Goal: Task Accomplishment & Management: Complete application form

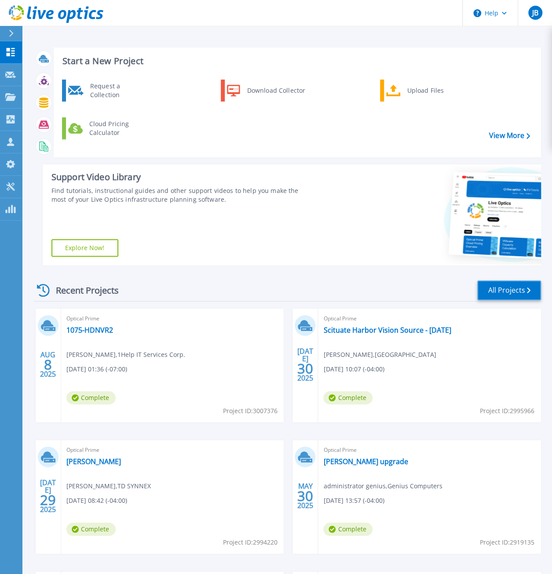
click at [490, 293] on link "All Projects" at bounding box center [509, 290] width 64 height 20
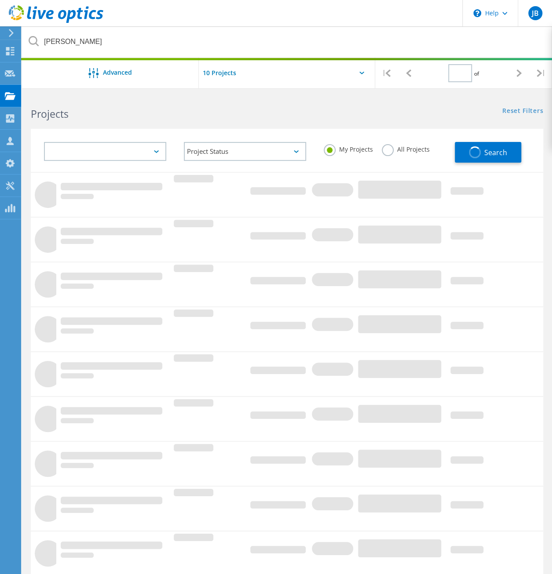
type input "1"
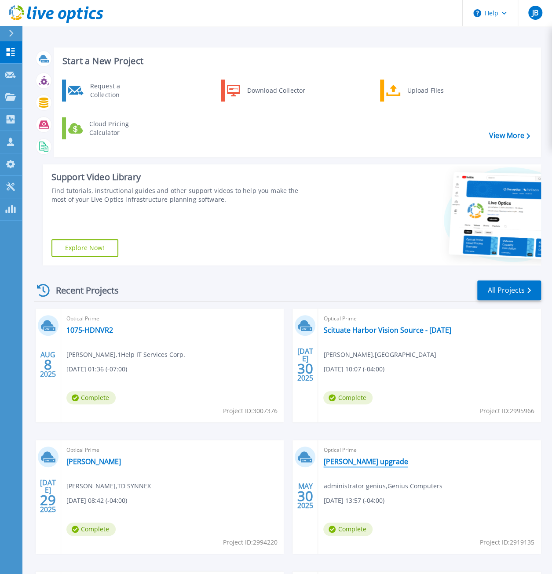
click at [355, 465] on link "[PERSON_NAME] upgrade" at bounding box center [365, 461] width 84 height 9
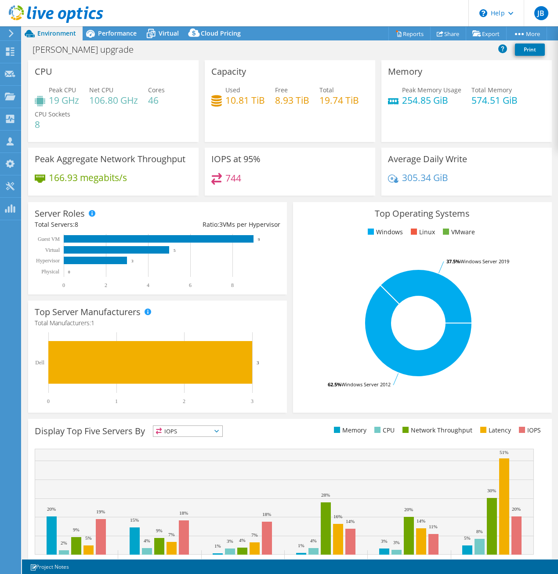
select select "USD"
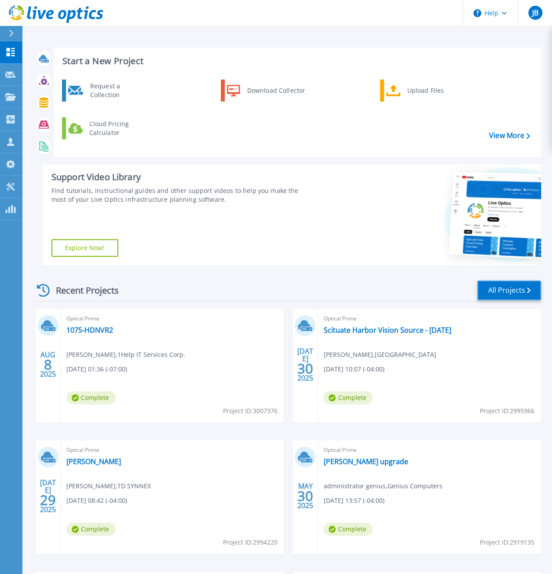
click at [516, 296] on link "All Projects" at bounding box center [509, 290] width 64 height 20
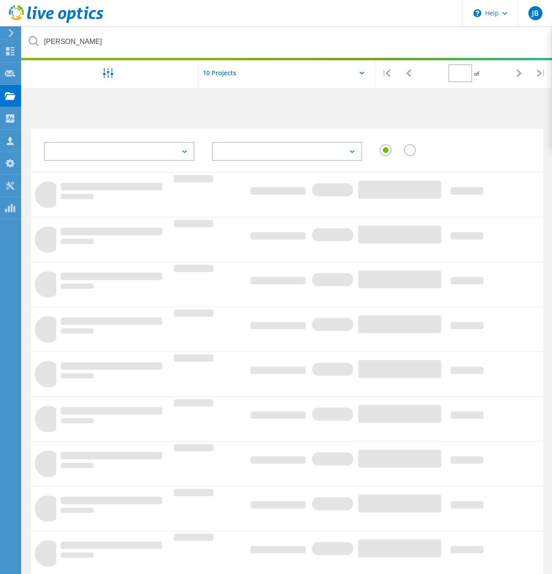
type input "1"
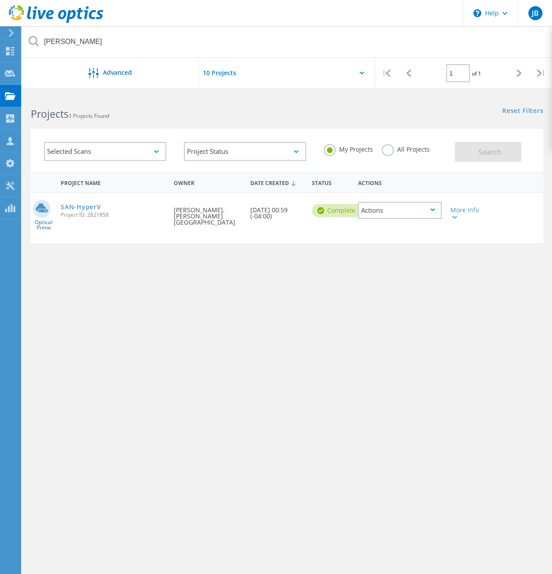
click at [387, 152] on label "All Projects" at bounding box center [406, 148] width 48 height 8
click at [0, 0] on input "All Projects" at bounding box center [0, 0] width 0 height 0
click at [487, 154] on span "Search" at bounding box center [489, 152] width 23 height 10
click at [90, 208] on link "SAN-HyperV" at bounding box center [81, 207] width 40 height 6
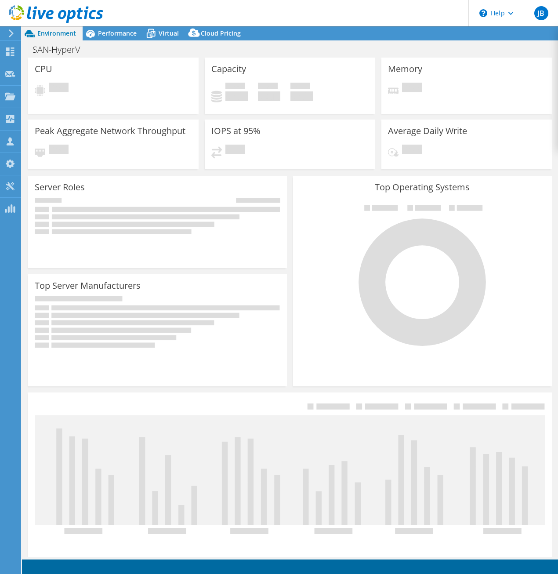
select select "USD"
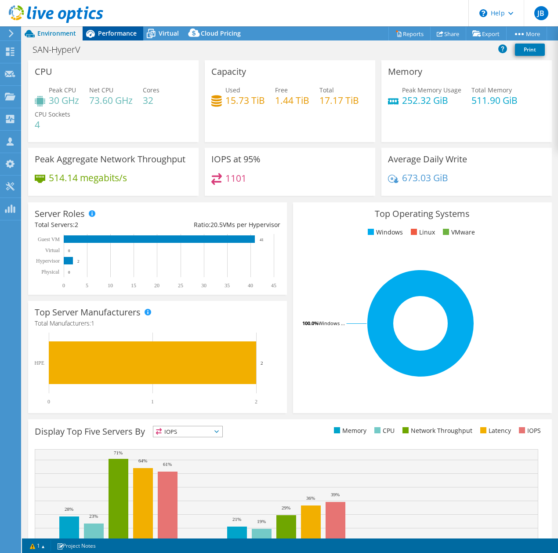
click at [135, 32] on span "Performance" at bounding box center [117, 33] width 39 height 8
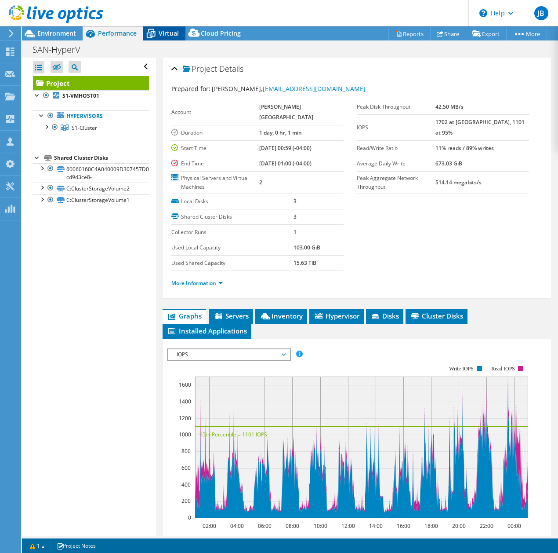
click at [172, 36] on span "Virtual" at bounding box center [169, 33] width 20 height 8
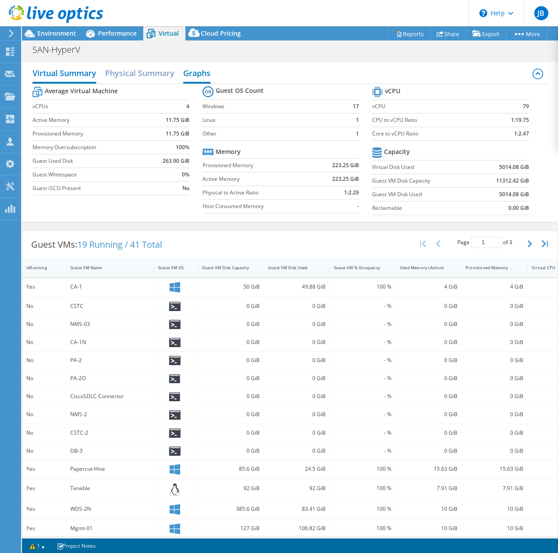
click at [197, 72] on h2 "Graphs" at bounding box center [196, 73] width 27 height 19
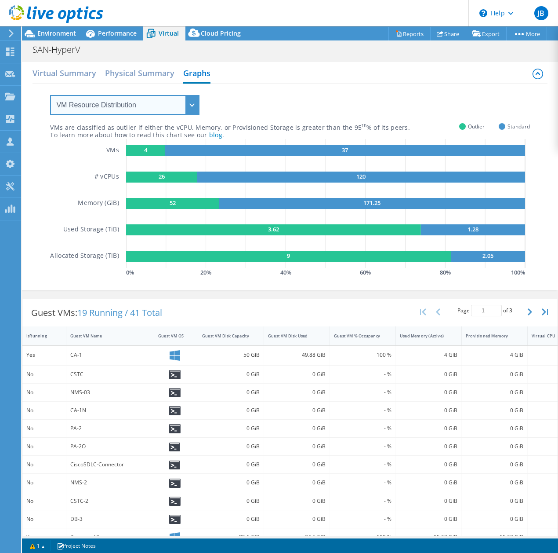
click at [197, 99] on select "VM Resource Distribution Provisioning Contrast Over Provisioning" at bounding box center [124, 105] width 149 height 20
click at [390, 87] on div "VMs are classified as outlier if either the vCPU, Memory, or Provisioned Storag…" at bounding box center [290, 181] width 480 height 195
click at [149, 148] on rect at bounding box center [145, 150] width 39 height 11
click at [192, 104] on select "VM Resource Distribution Provisioning Contrast Over Provisioning" at bounding box center [124, 105] width 149 height 20
select select "Over Provisioning"
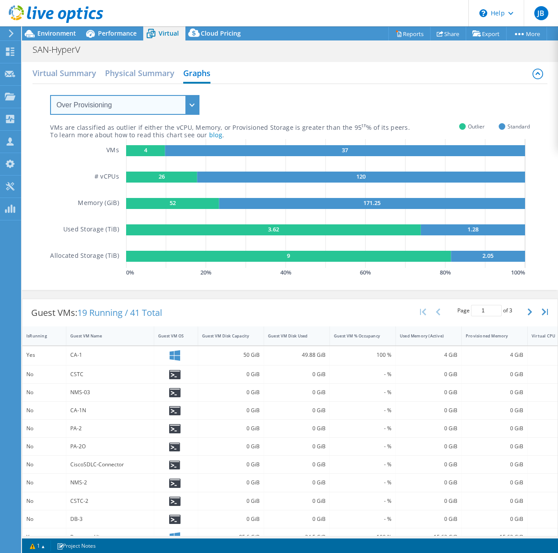
click at [50, 95] on select "VM Resource Distribution Provisioning Contrast Over Provisioning" at bounding box center [124, 105] width 149 height 20
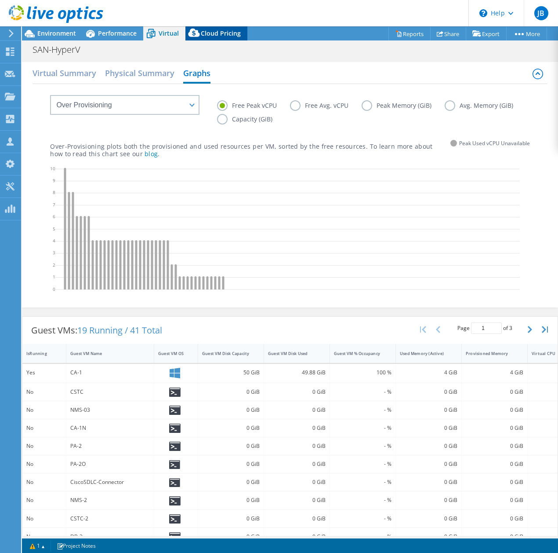
click at [220, 37] on span "Cloud Pricing" at bounding box center [221, 33] width 40 height 8
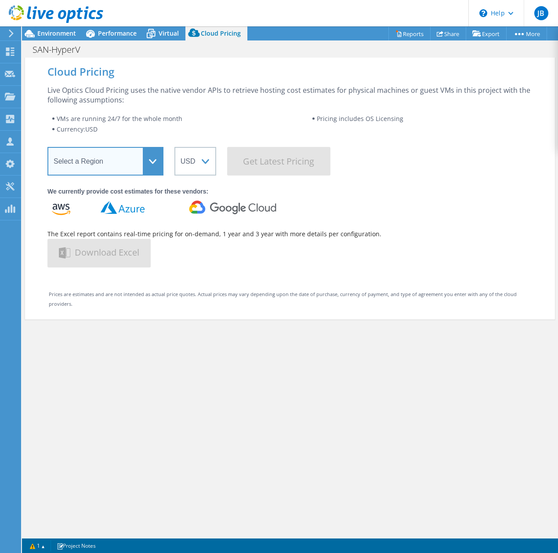
click at [162, 158] on select "Select a Region Asia Pacific (Hong Kong) Asia Pacific (Mumbai) Asia Pacific (Se…" at bounding box center [105, 161] width 116 height 29
select select "USEast"
click at [47, 147] on select "Select a Region Asia Pacific (Hong Kong) Asia Pacific (Mumbai) Asia Pacific (Se…" at bounding box center [105, 161] width 116 height 29
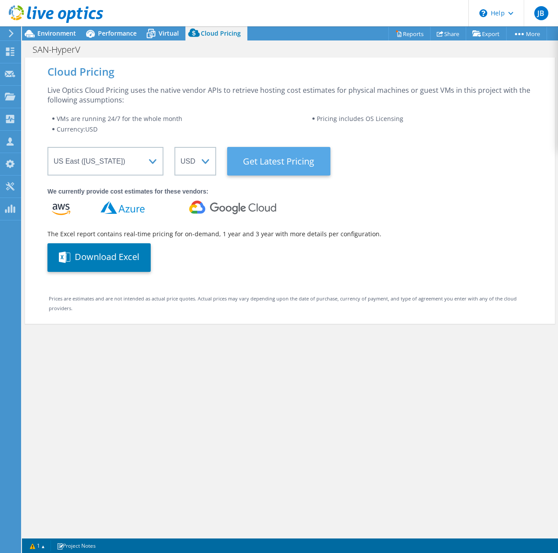
click at [290, 158] on Latest "Get Latest Pricing" at bounding box center [278, 161] width 103 height 29
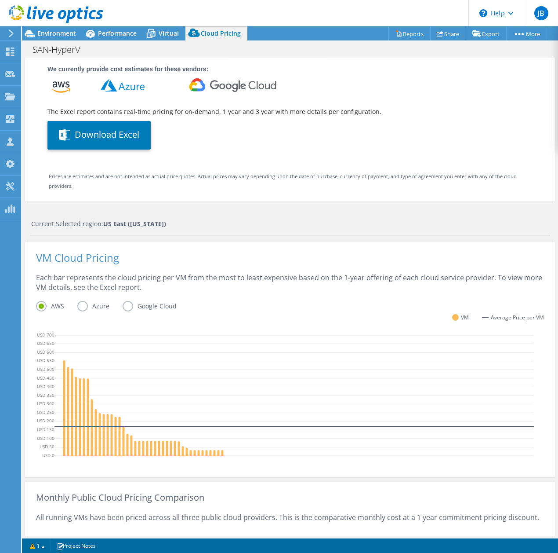
scroll to position [264, 0]
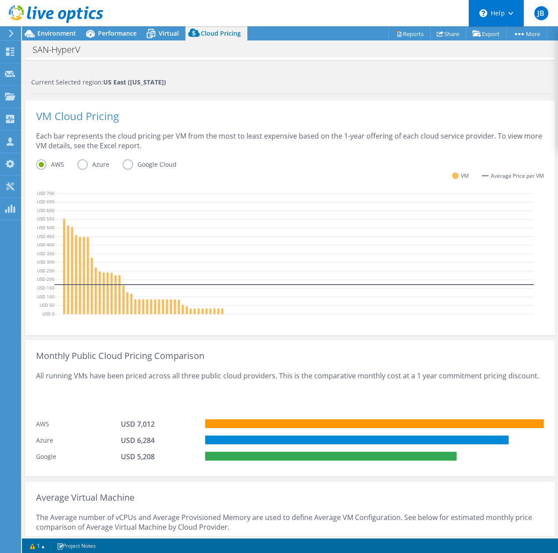
click at [510, 14] on icon at bounding box center [511, 13] width 5 height 3
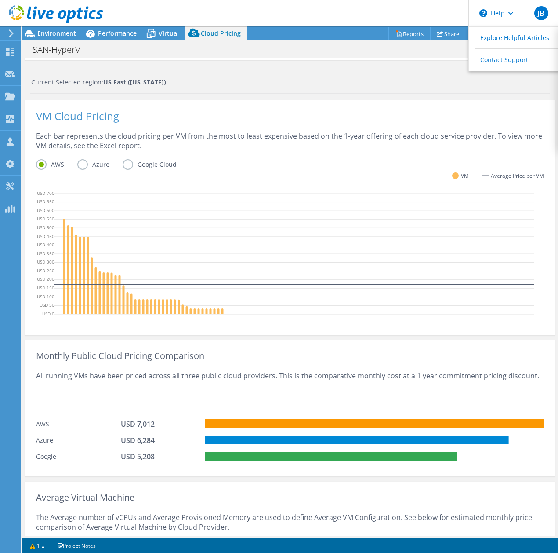
click at [45, 16] on icon at bounding box center [56, 14] width 95 height 18
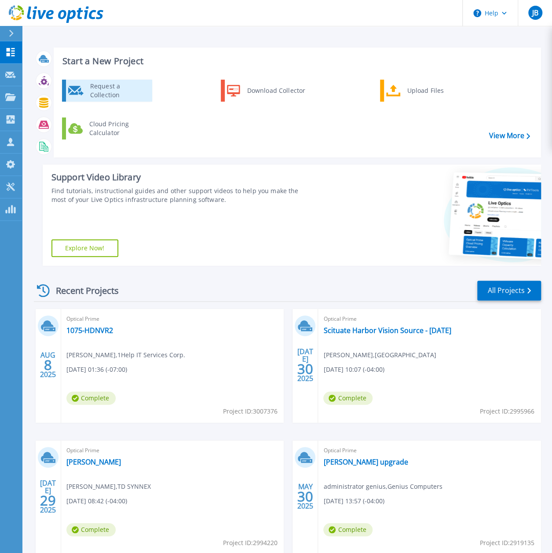
click at [142, 95] on div "Request a Collection" at bounding box center [118, 91] width 64 height 18
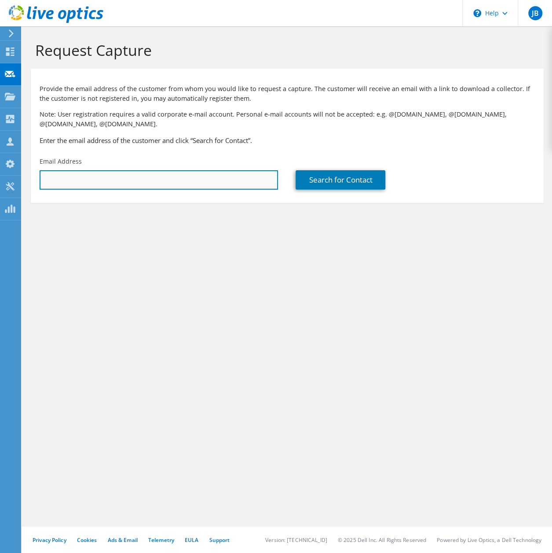
click at [154, 172] on input "text" at bounding box center [159, 179] width 238 height 19
click at [220, 178] on input "[PERSON_NAME][EMAIL_ADDRESS][PERSON_NAME][DOMAIN_NAME]" at bounding box center [159, 179] width 238 height 19
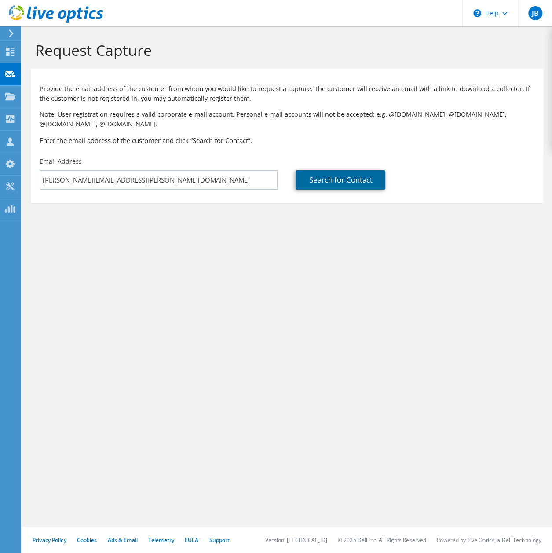
click at [328, 184] on link "Search for Contact" at bounding box center [340, 179] width 90 height 19
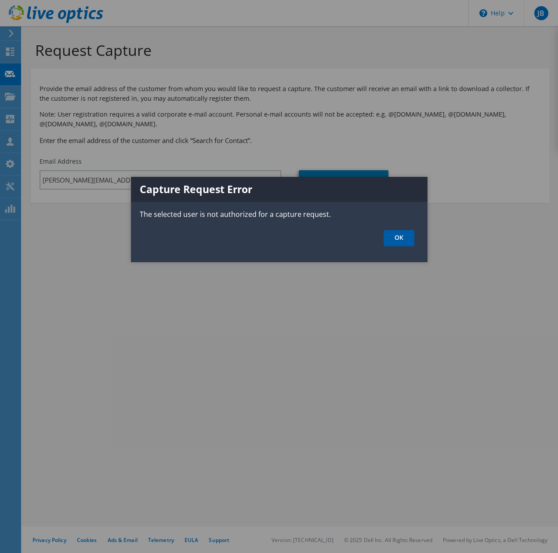
click at [404, 242] on link "OK" at bounding box center [399, 238] width 31 height 16
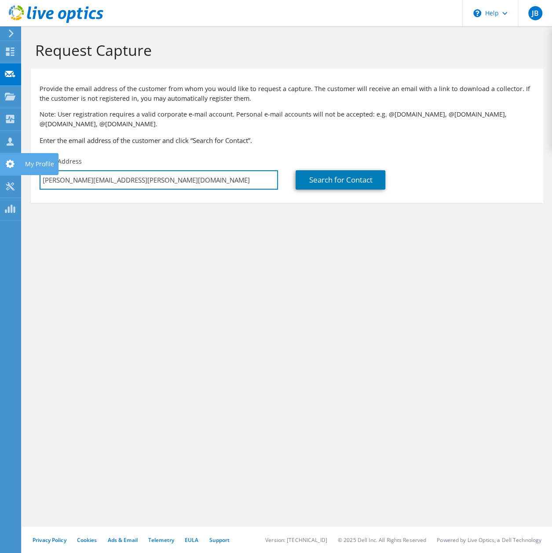
drag, startPoint x: 157, startPoint y: 178, endPoint x: 15, endPoint y: 171, distance: 142.6
click at [15, 171] on div "JB Partner Team Member [PERSON_NAME] [PERSON_NAME][EMAIL_ADDRESS][PERSON_NAME][…" at bounding box center [276, 276] width 552 height 553
click at [140, 178] on input "[PERSON_NAME][EMAIL_ADDRESS][PERSON_NAME][DOMAIN_NAME]" at bounding box center [159, 179] width 238 height 19
type input "j"
type input "[PERSON_NAME][EMAIL_ADDRESS][PERSON_NAME][DOMAIN_NAME]"
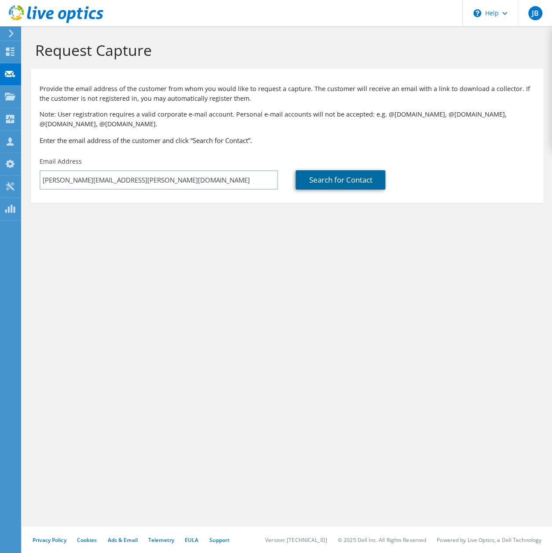
click at [331, 179] on link "Search for Contact" at bounding box center [340, 179] width 90 height 19
type input "TD SYNNEX CORPORATION"
type input "[PERSON_NAME]"
type input "[GEOGRAPHIC_DATA]"
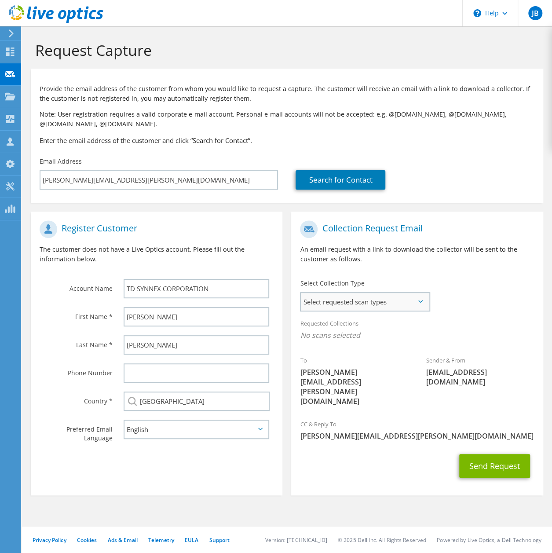
click at [426, 302] on span "Select requested scan types" at bounding box center [365, 302] width 128 height 18
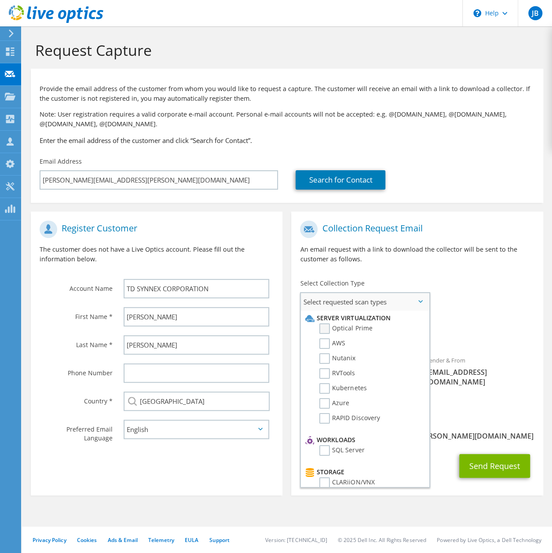
click at [323, 333] on label "Optical Prime" at bounding box center [345, 328] width 53 height 11
click at [0, 0] on input "Optical Prime" at bounding box center [0, 0] width 0 height 0
